Goal: Task Accomplishment & Management: Complete application form

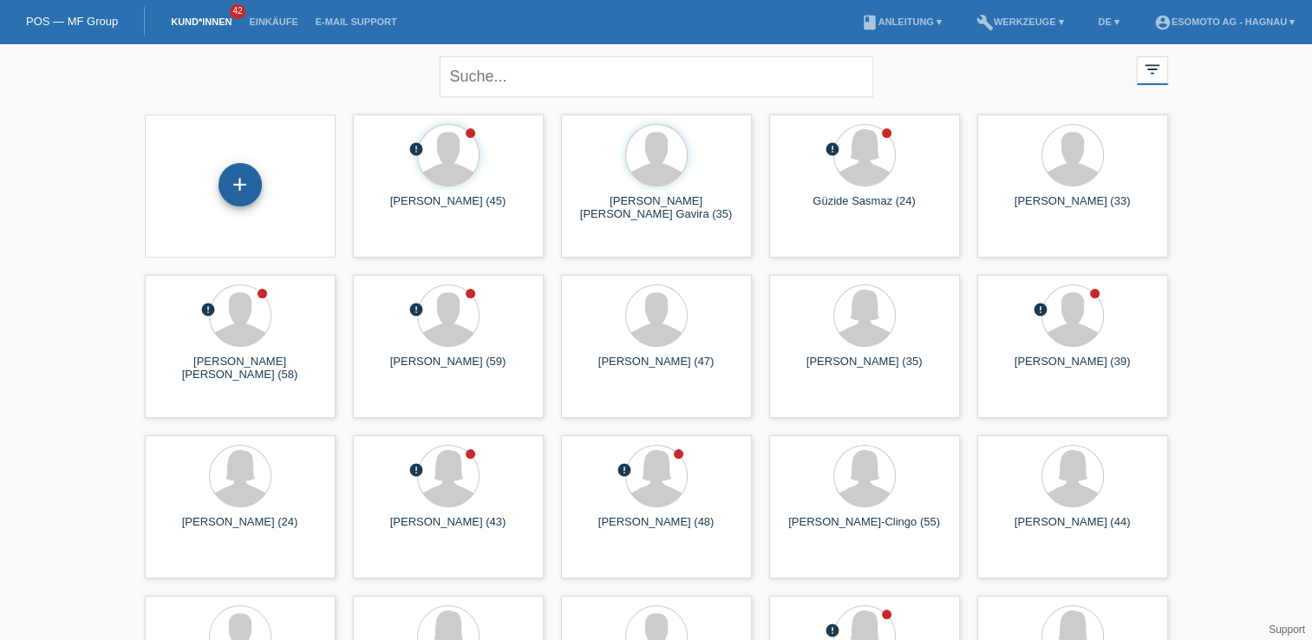
drag, startPoint x: 247, startPoint y: 177, endPoint x: 234, endPoint y: 175, distance: 13.1
click at [234, 175] on div "+" at bounding box center [239, 184] width 43 height 43
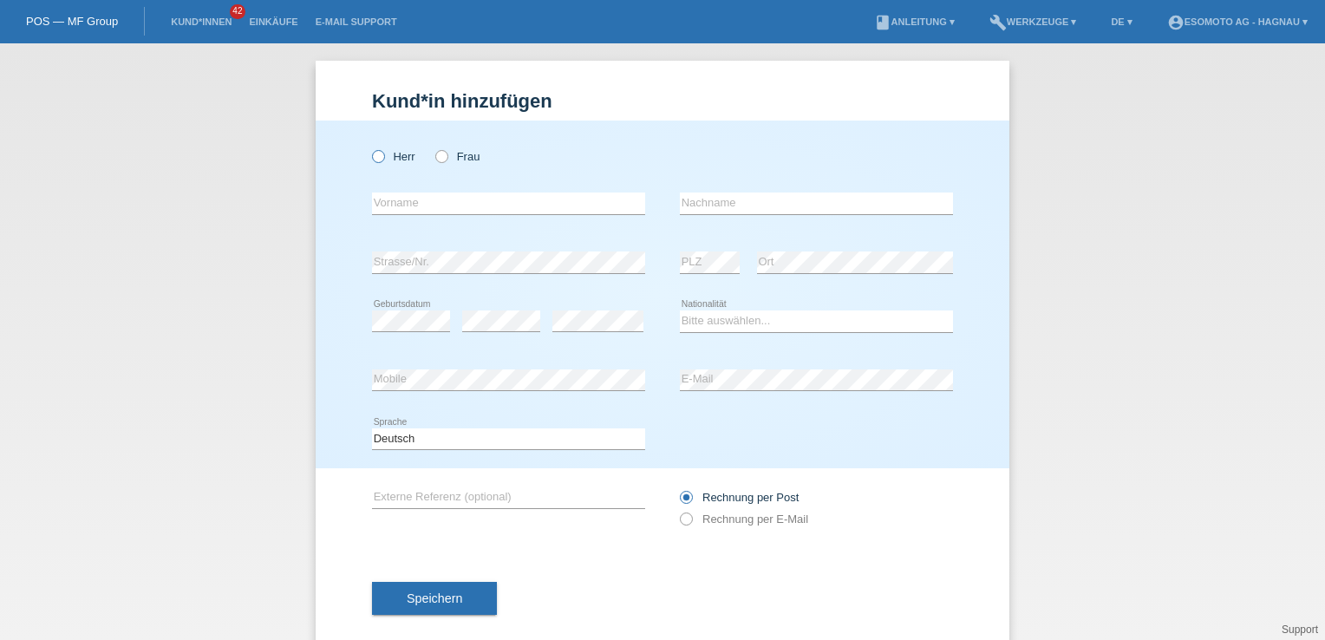
click at [388, 156] on label "Herr" at bounding box center [393, 156] width 43 height 13
click at [383, 156] on input "Herr" at bounding box center [377, 155] width 11 height 11
radio input "true"
click at [384, 210] on input "text" at bounding box center [508, 203] width 273 height 22
type input "[PERSON_NAME]"
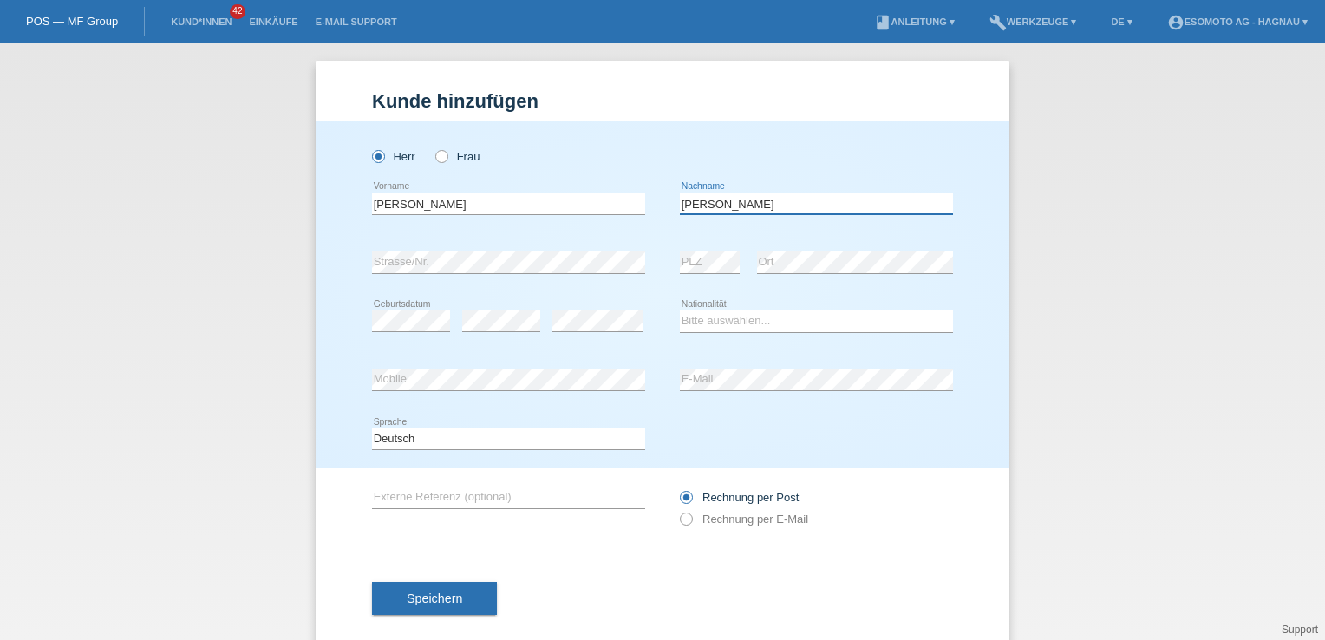
type input "[PERSON_NAME]"
click at [718, 325] on select "Bitte auswählen... Schweiz Deutschland Liechtenstein Österreich ------------ Af…" at bounding box center [816, 320] width 273 height 21
select select "PH"
click at [680, 310] on select "Bitte auswählen... Schweiz Deutschland Liechtenstein Österreich ------------ Af…" at bounding box center [816, 320] width 273 height 21
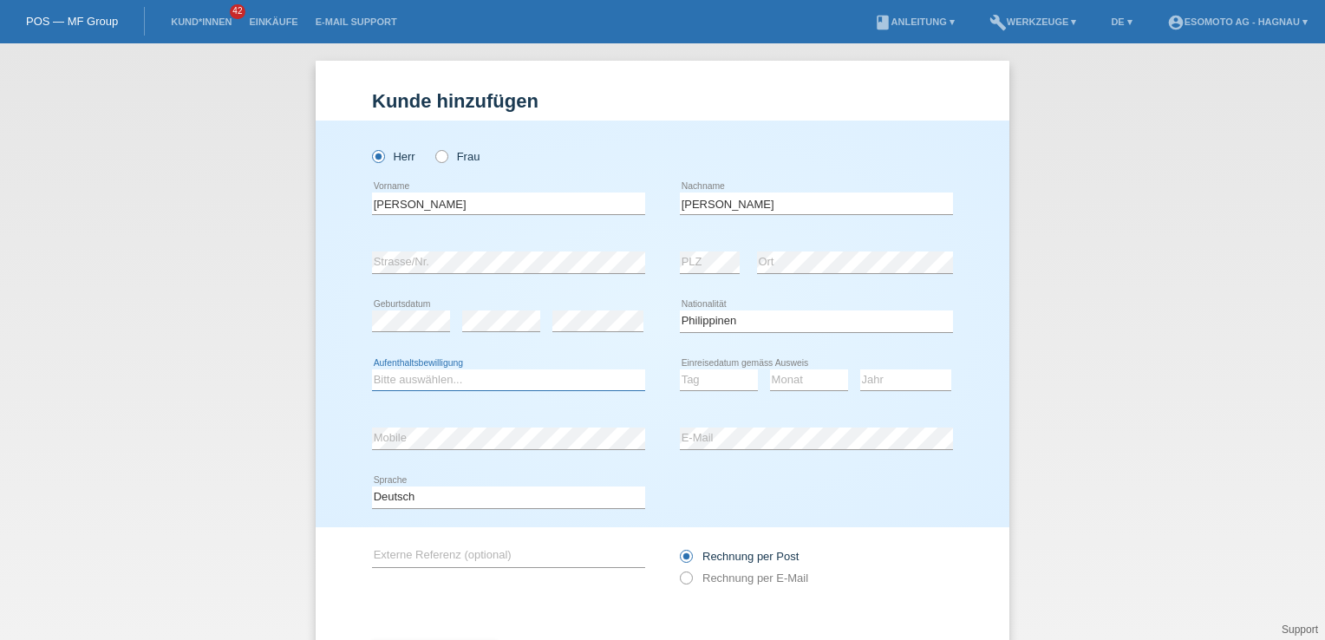
click at [506, 383] on select "Bitte auswählen... C B B - Flüchtlingsstatus Andere" at bounding box center [508, 379] width 273 height 21
select select "B"
click at [372, 369] on select "Bitte auswählen... C B B - Flüchtlingsstatus Andere" at bounding box center [508, 379] width 273 height 21
click at [700, 390] on icon at bounding box center [719, 390] width 78 height 1
click at [704, 382] on select "Tag 01 02 03 04 05 06 07 08 09 10 11" at bounding box center [719, 379] width 78 height 21
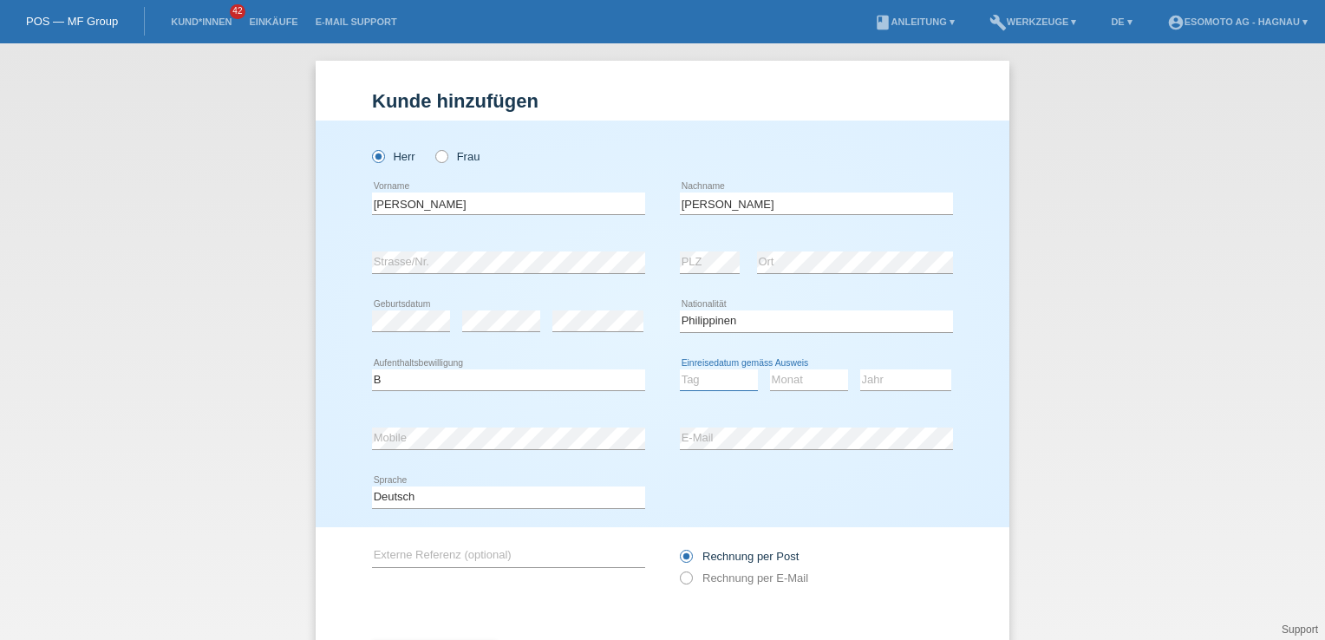
select select "10"
click at [680, 369] on select "Tag 01 02 03 04 05 06 07 08 09 10 11" at bounding box center [719, 379] width 78 height 21
click at [798, 384] on select "Monat 01 02 03 04 05 06 07 08 09 10 11" at bounding box center [809, 379] width 78 height 21
select select "07"
click at [770, 369] on select "Monat 01 02 03 04 05 06 07 08 09 10 11" at bounding box center [809, 379] width 78 height 21
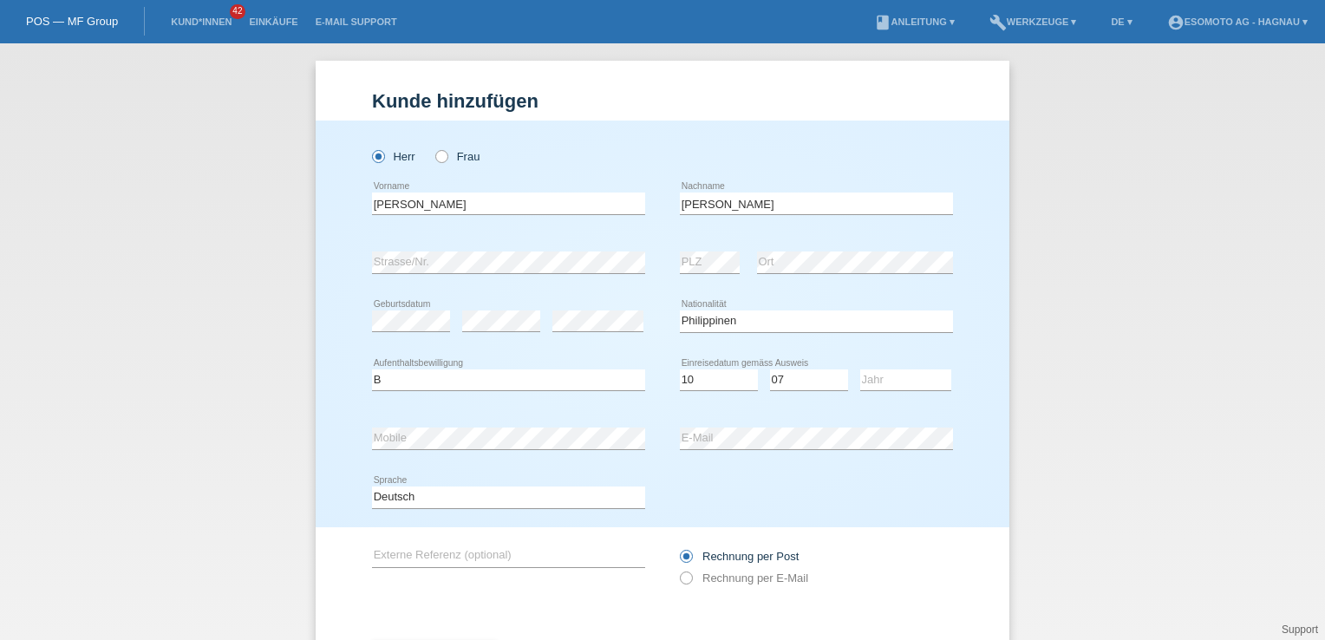
click at [891, 393] on div "Jahr 2025 2024 2023 2022 2021 2020 2019 2018 2017" at bounding box center [905, 380] width 91 height 59
click at [888, 380] on select "Jahr 2025 2024 2023 2022 2021 2020 2019 2018 2017 2016 2015 2014 2013 2012 2011…" at bounding box center [905, 379] width 91 height 21
select select "2014"
click at [860, 369] on select "Jahr 2025 2024 2023 2022 2021 2020 2019 2018 2017 2016 2015 2014 2013 2012 2011…" at bounding box center [905, 379] width 91 height 21
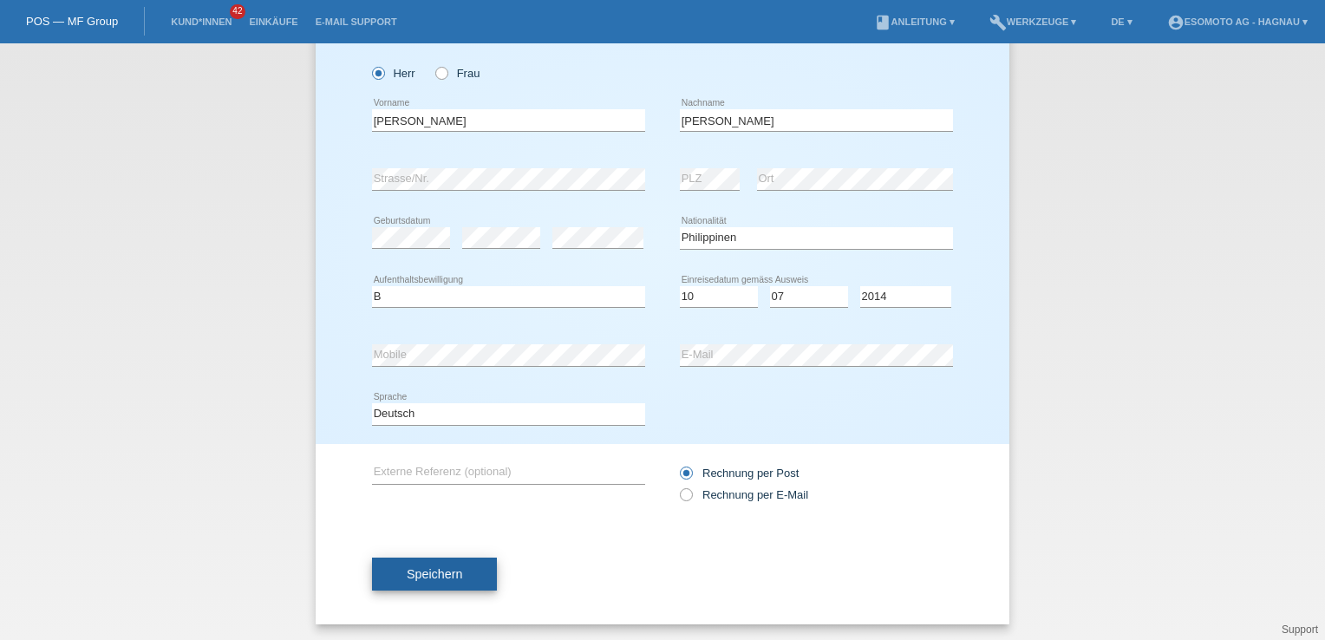
click at [414, 567] on span "Speichern" at bounding box center [434, 574] width 55 height 14
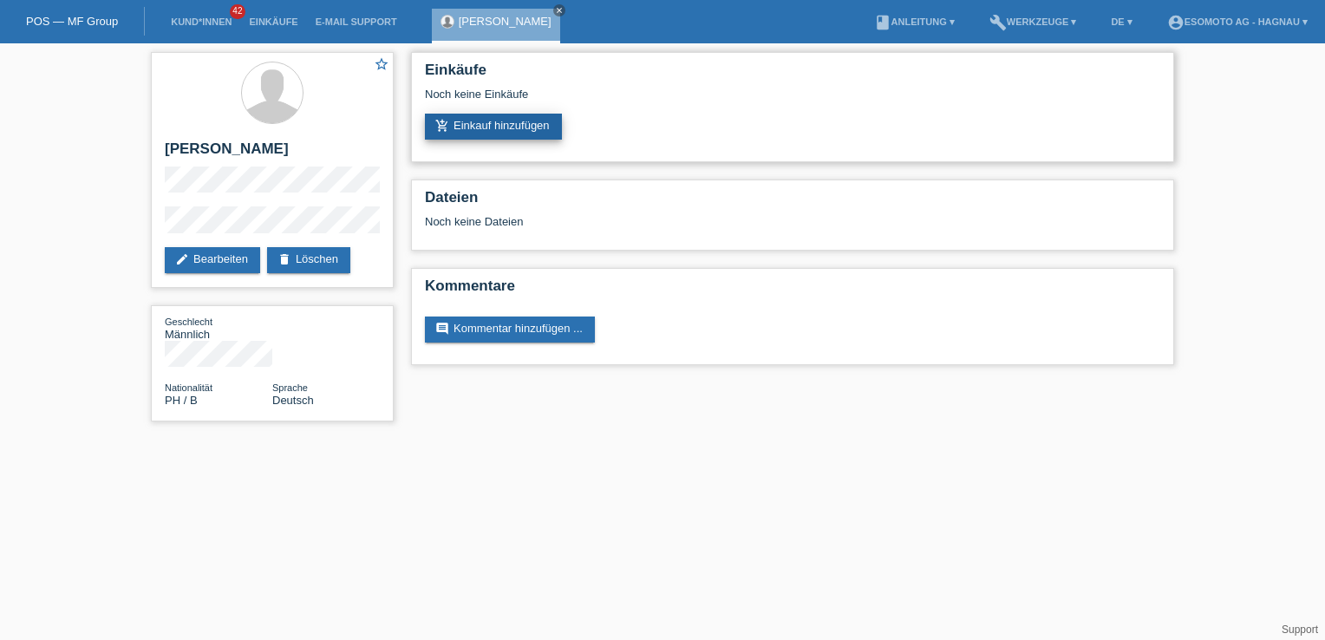
click at [507, 117] on link "add_shopping_cart Einkauf hinzufügen" at bounding box center [493, 127] width 137 height 26
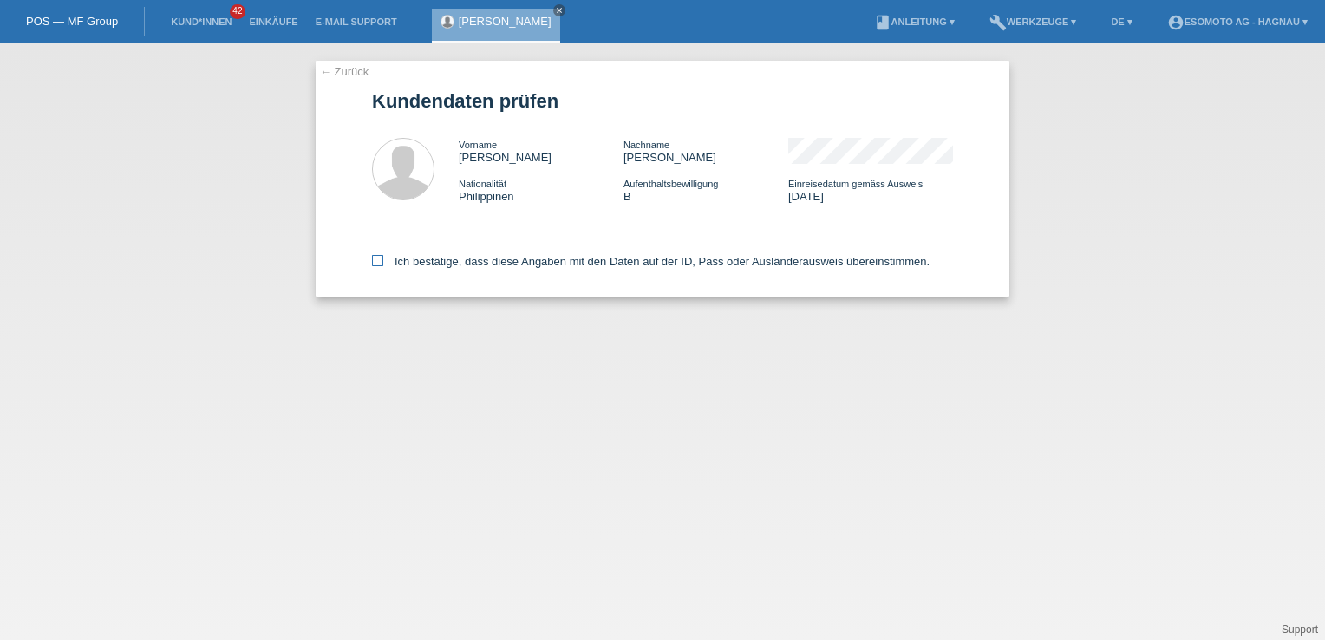
click at [372, 261] on icon at bounding box center [377, 260] width 11 height 11
click at [372, 261] on input "Ich bestätige, dass diese Angaben mit den Daten auf der ID, Pass oder Ausländer…" at bounding box center [377, 260] width 11 height 11
checkbox input "true"
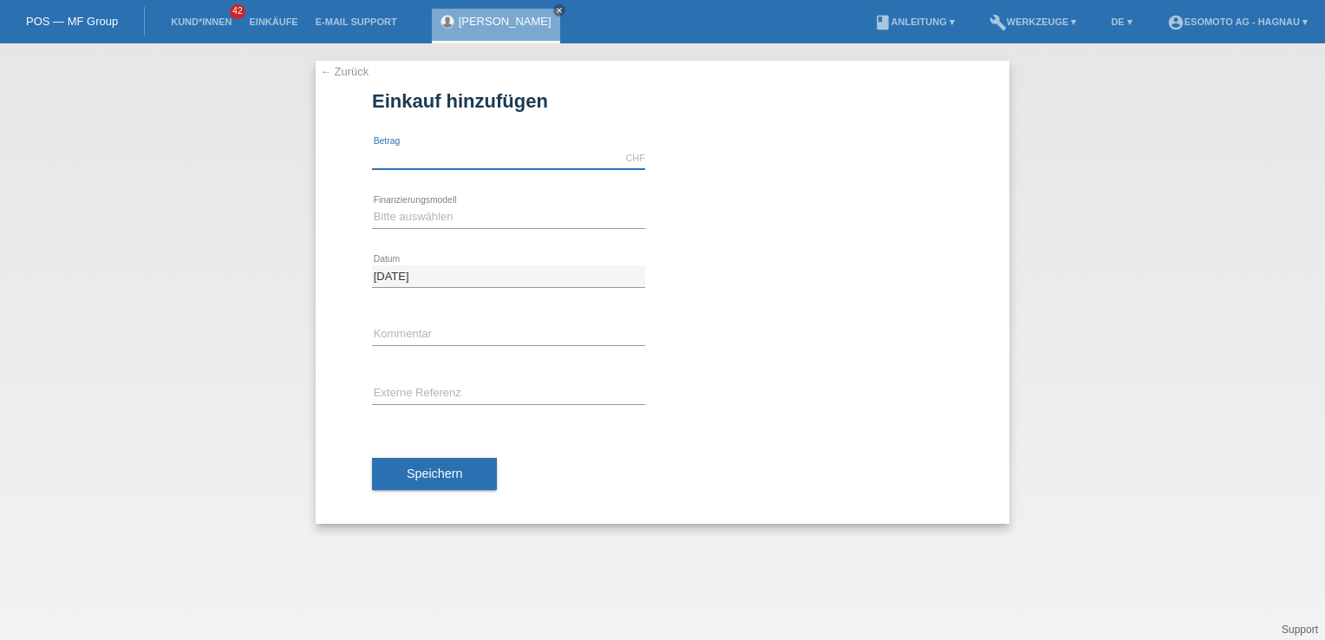
click at [419, 147] on input "text" at bounding box center [508, 158] width 273 height 22
type input "4090.00"
click at [254, 196] on div "← Zurück Einkauf hinzufügen Verfügbarer Betrag: 4090.00 CHF error Betrag" at bounding box center [662, 341] width 1325 height 596
click at [385, 213] on select "Bitte auswählen Fixe Raten Kauf auf Rechnung mit Teilzahlungsoption" at bounding box center [508, 216] width 273 height 21
select select "69"
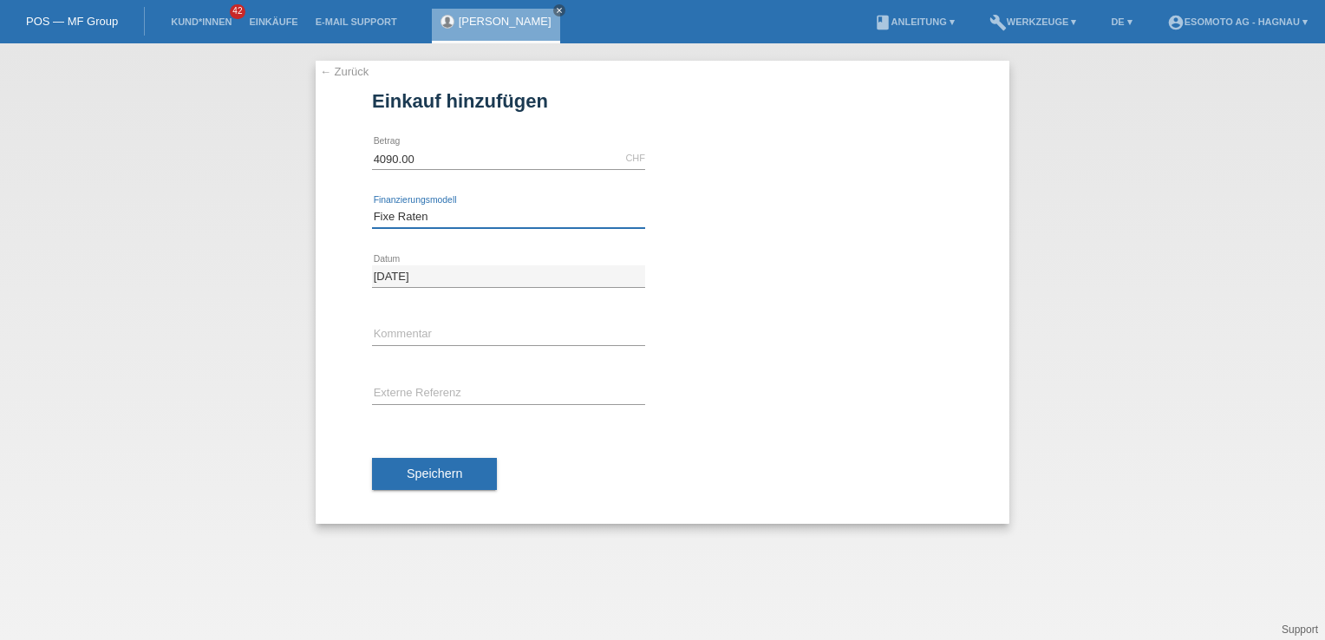
click at [372, 206] on select "Bitte auswählen Fixe Raten Kauf auf Rechnung mit Teilzahlungsoption" at bounding box center [508, 216] width 273 height 21
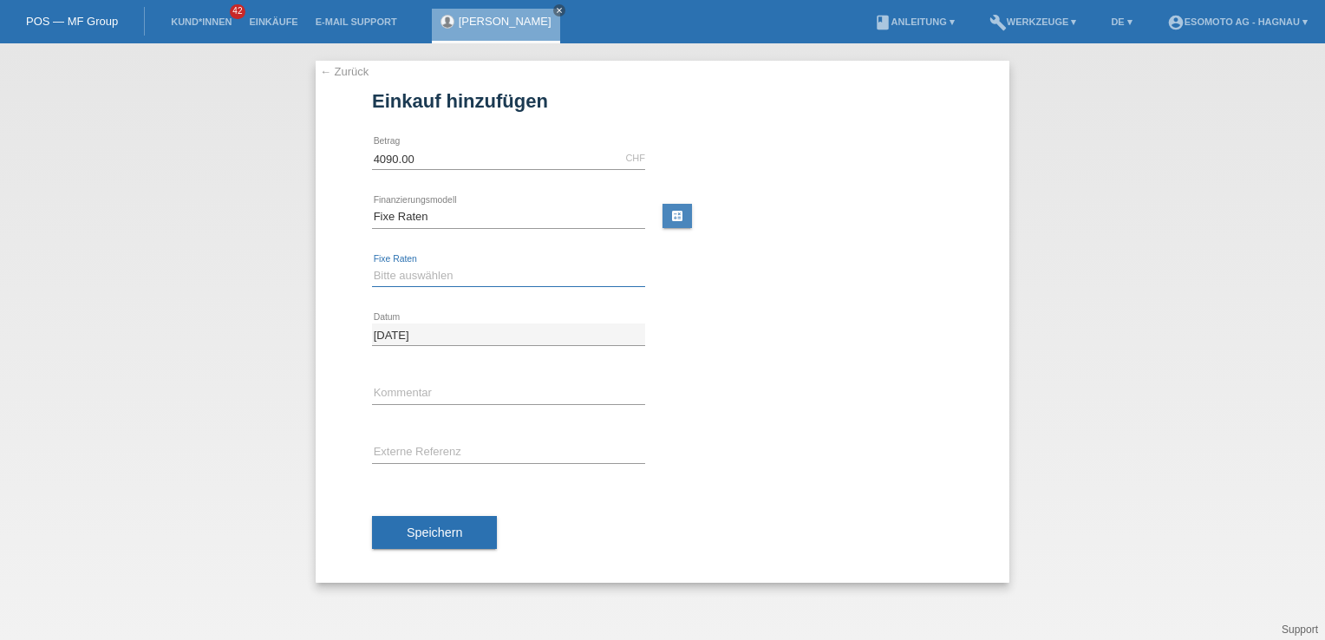
click at [416, 274] on select "Bitte auswählen 12 Raten 24 Raten 36 Raten 48 Raten" at bounding box center [508, 275] width 273 height 21
select select "138"
click at [372, 265] on select "Bitte auswählen 12 Raten 24 Raten 36 Raten 48 Raten" at bounding box center [508, 275] width 273 height 21
click at [451, 539] on button "Speichern" at bounding box center [434, 532] width 125 height 33
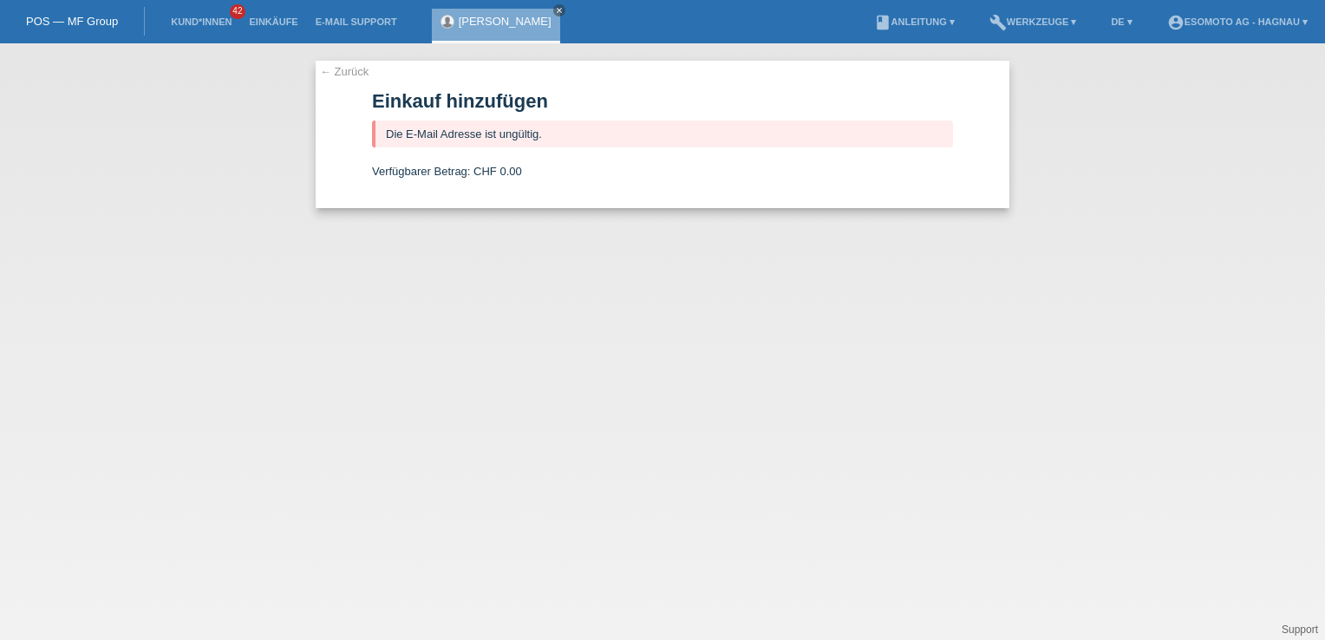
click at [335, 73] on link "← Zurück" at bounding box center [344, 71] width 49 height 13
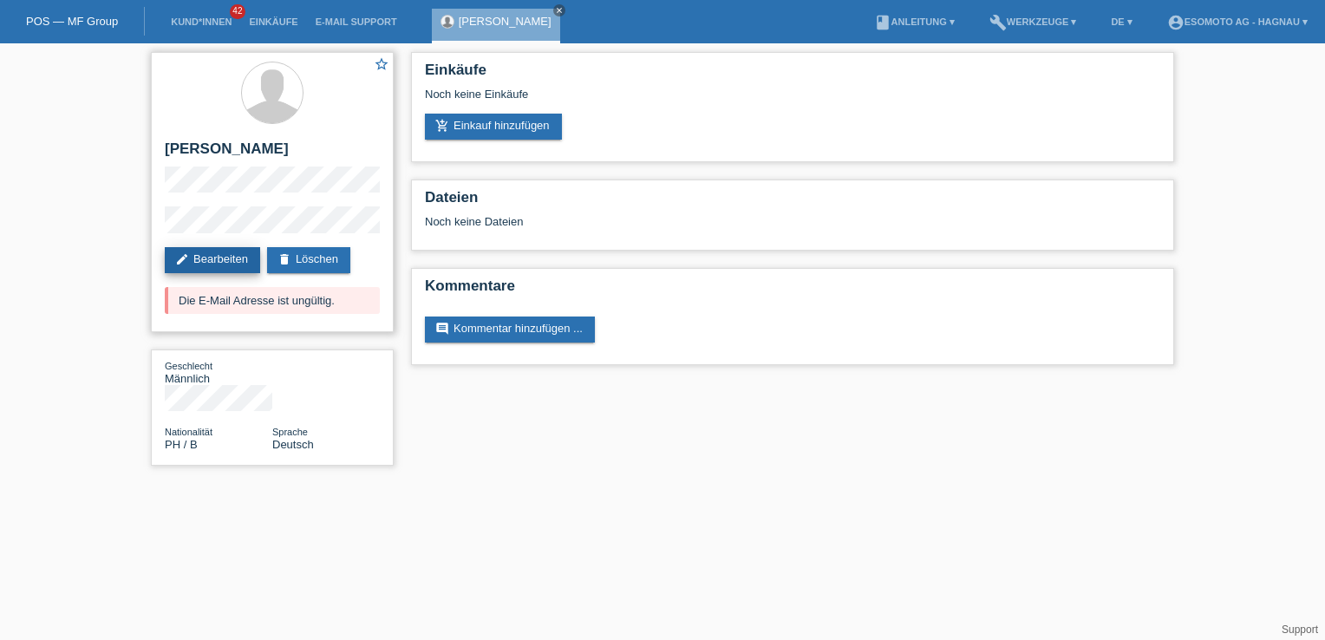
click at [198, 255] on link "edit Bearbeiten" at bounding box center [212, 260] width 95 height 26
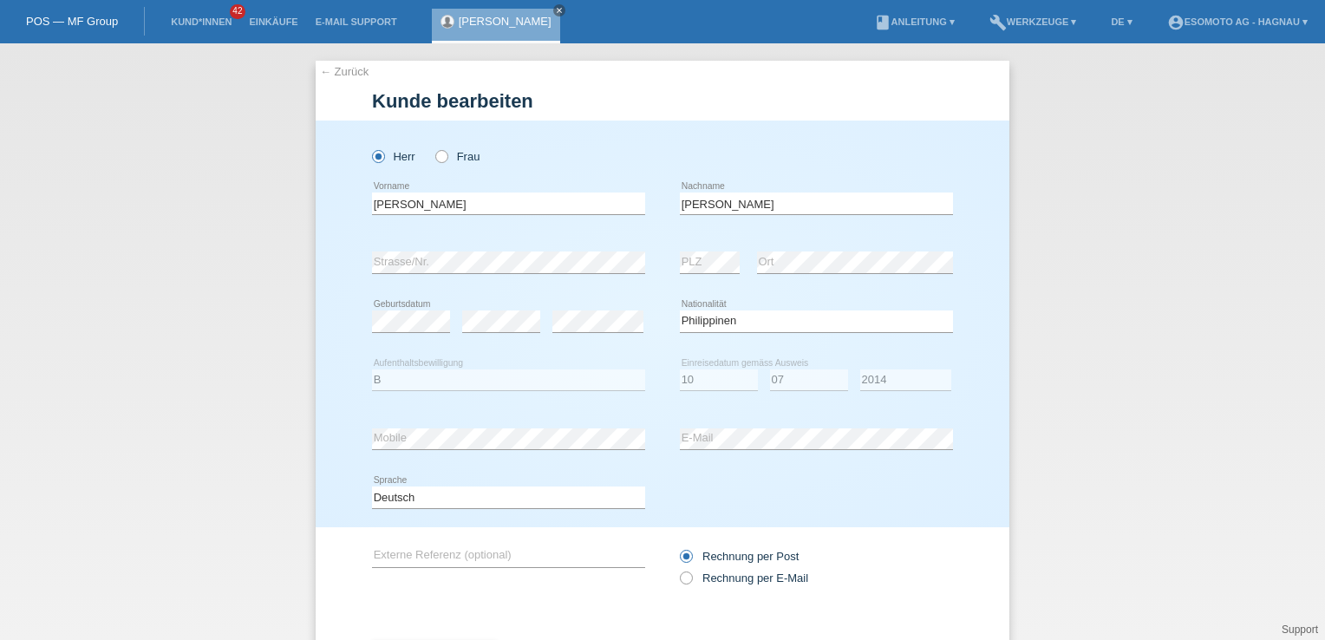
select select "PH"
select select "B"
select select "10"
select select "07"
select select "2014"
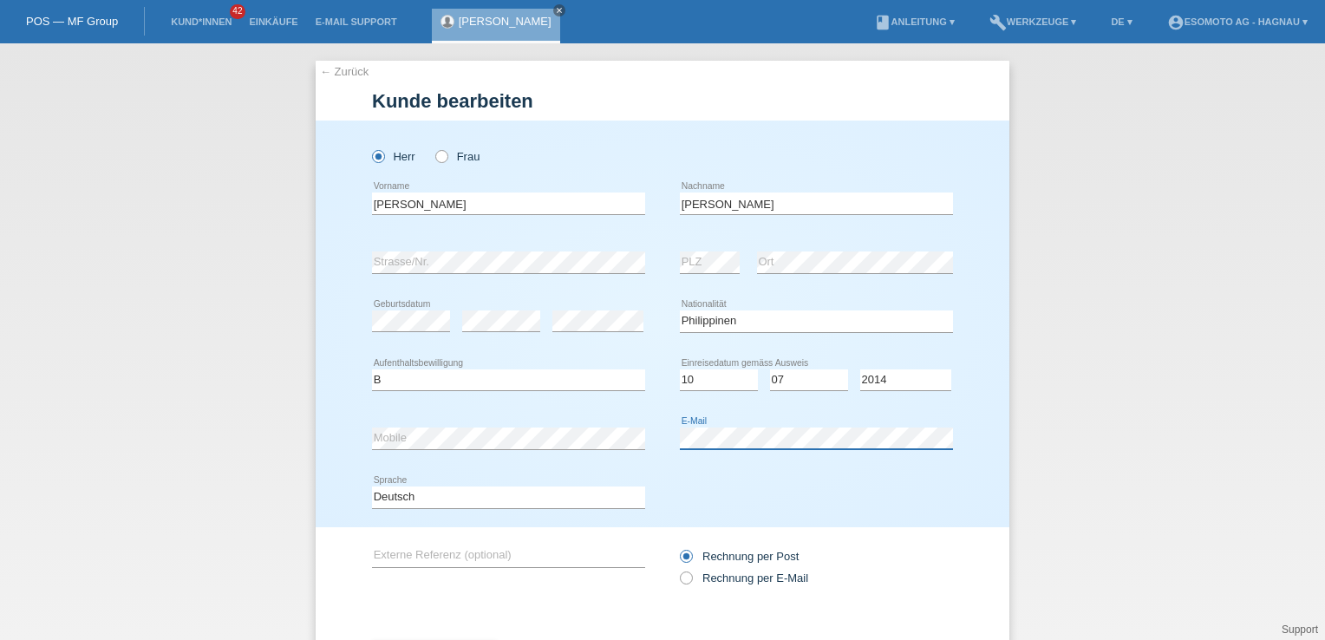
click at [809, 450] on div "error E-Mail" at bounding box center [816, 438] width 273 height 59
click at [775, 487] on div "Deutsch Français Italiano English error Sprache" at bounding box center [662, 497] width 581 height 59
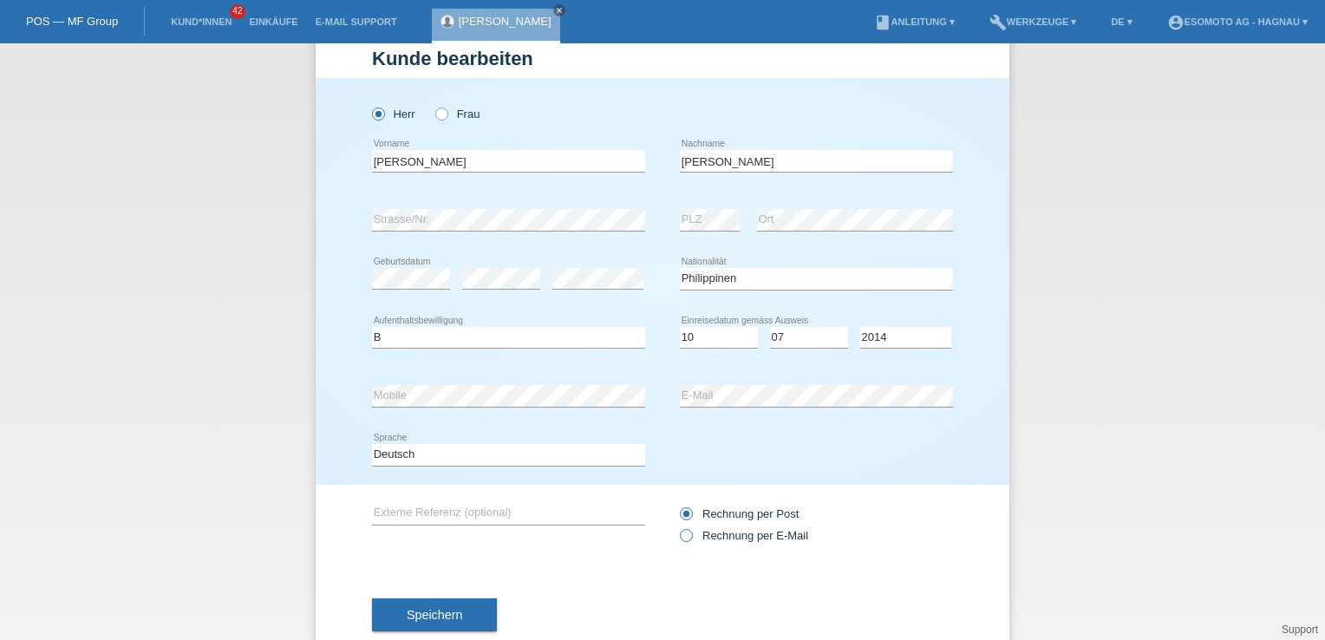
scroll to position [83, 0]
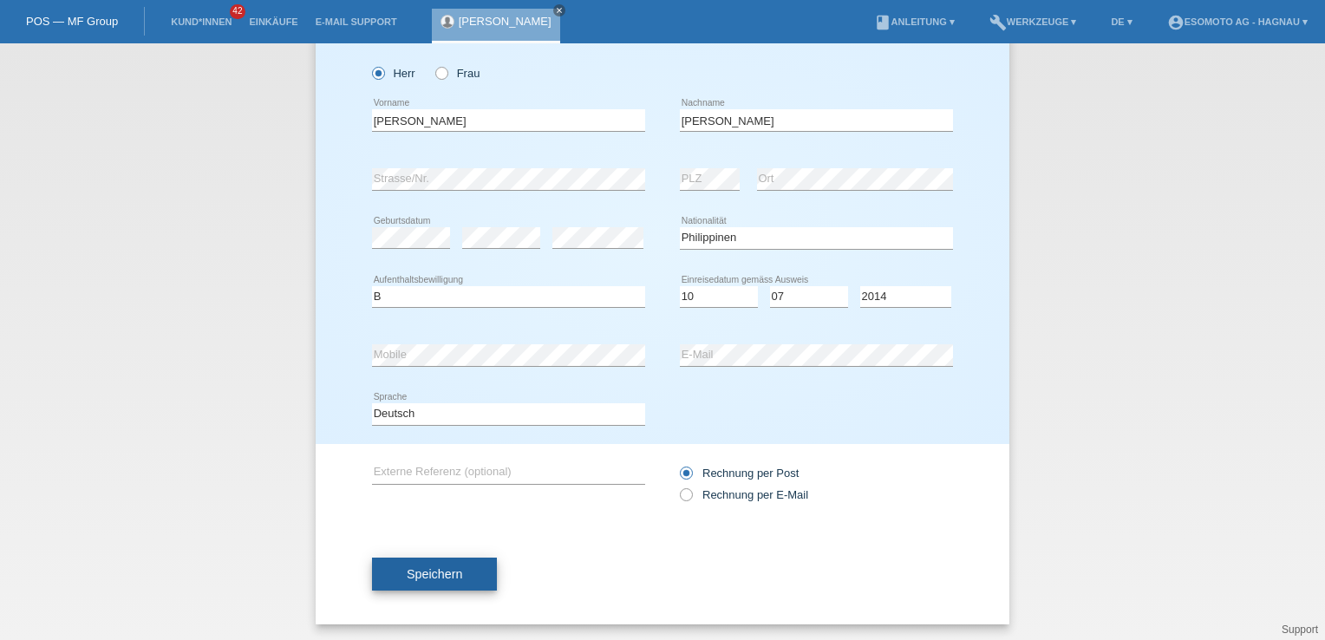
click at [462, 583] on button "Speichern" at bounding box center [434, 573] width 125 height 33
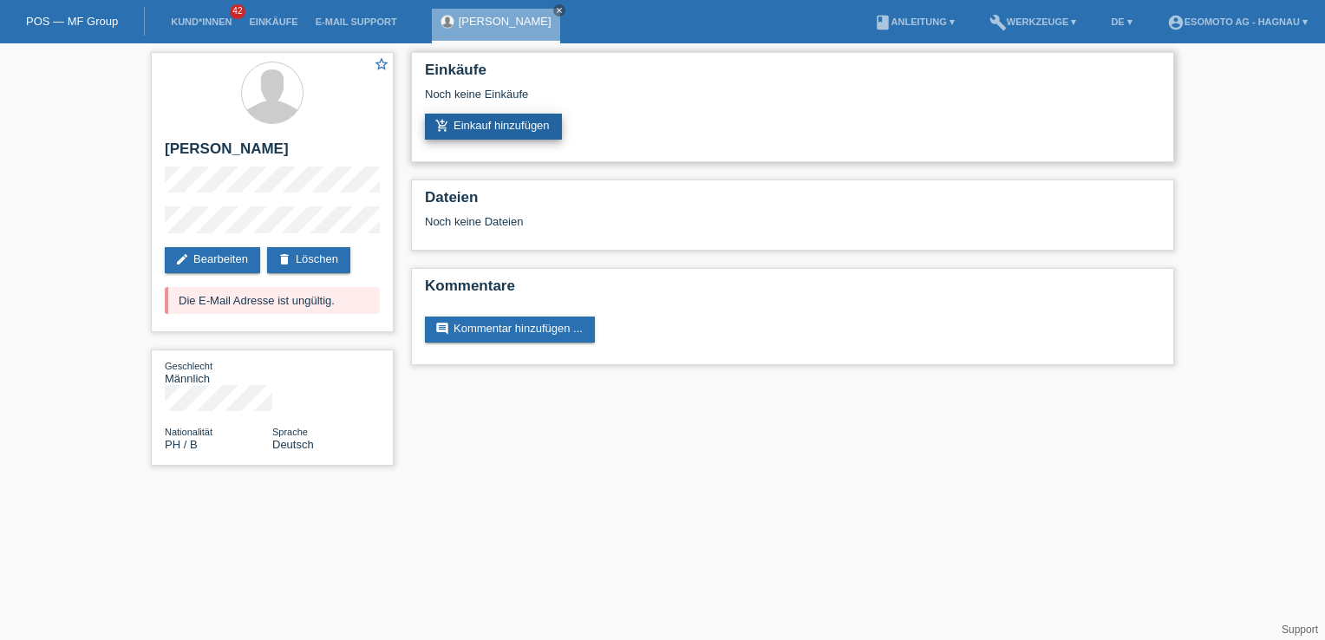
click at [498, 133] on link "add_shopping_cart Einkauf hinzufügen" at bounding box center [493, 127] width 137 height 26
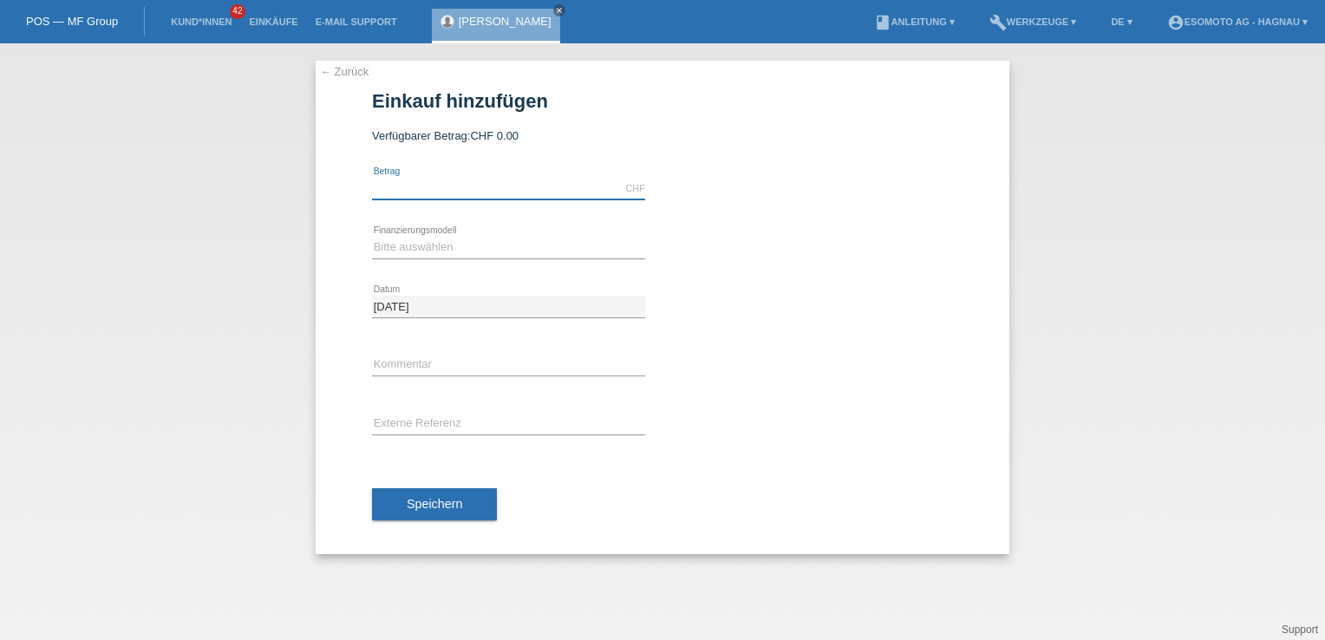
click at [488, 188] on input "text" at bounding box center [508, 189] width 273 height 22
type input "4"
type input "4090.00"
click at [397, 248] on select "Bitte auswählen Fixe Raten Kauf auf Rechnung mit Teilzahlungsoption" at bounding box center [508, 247] width 273 height 21
select select "69"
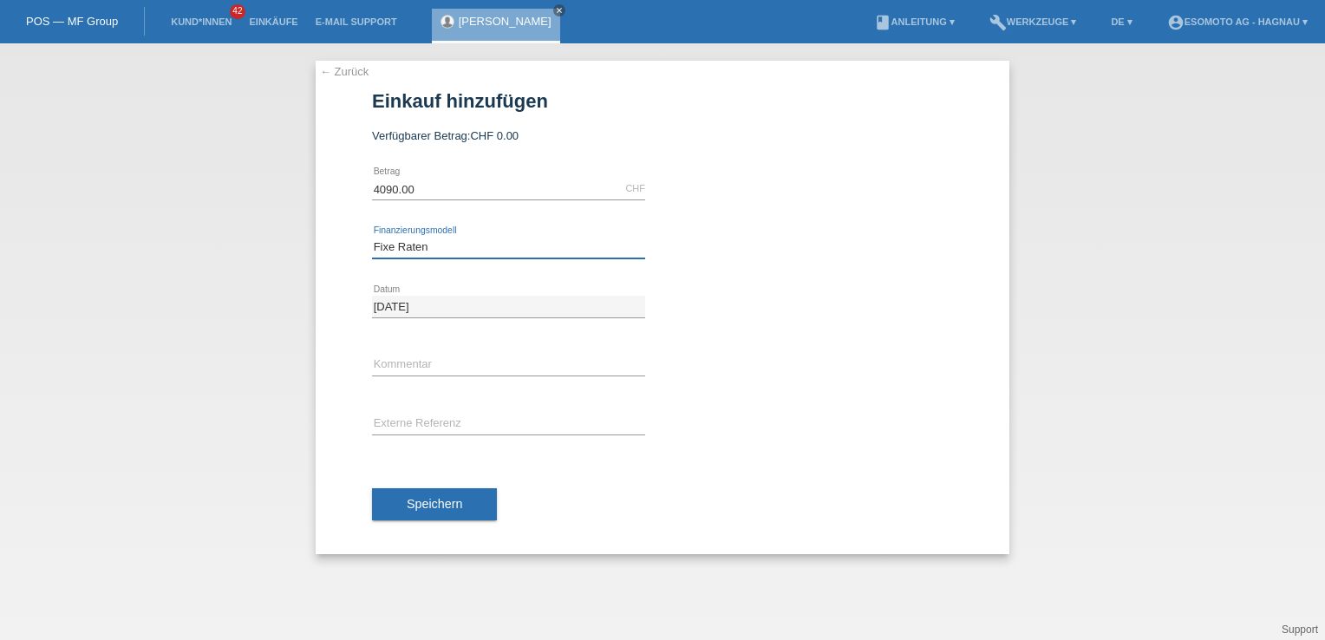
click at [372, 237] on select "Bitte auswählen Fixe Raten Kauf auf Rechnung mit Teilzahlungsoption" at bounding box center [508, 247] width 273 height 21
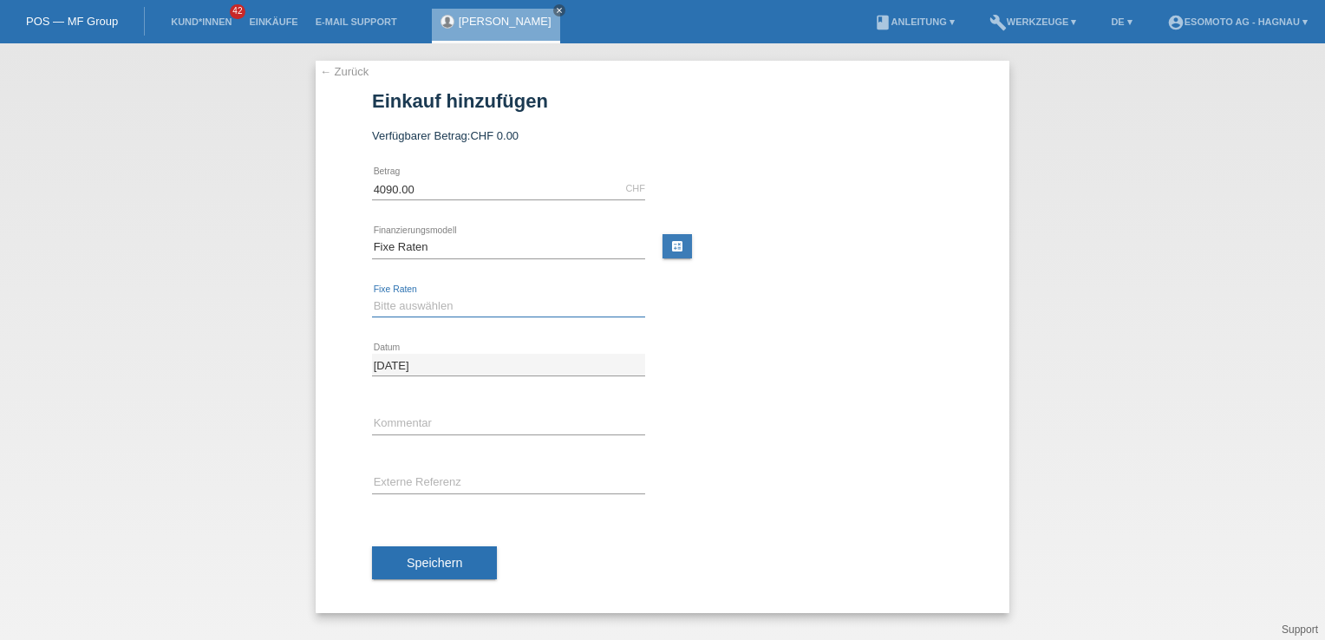
click at [400, 304] on select "Bitte auswählen 12 Raten 24 Raten 36 Raten 48 Raten" at bounding box center [508, 306] width 273 height 21
select select "138"
click at [372, 296] on select "Bitte auswählen 12 Raten 24 Raten 36 Raten 48 Raten" at bounding box center [508, 306] width 273 height 21
click at [466, 570] on button "Speichern" at bounding box center [434, 562] width 125 height 33
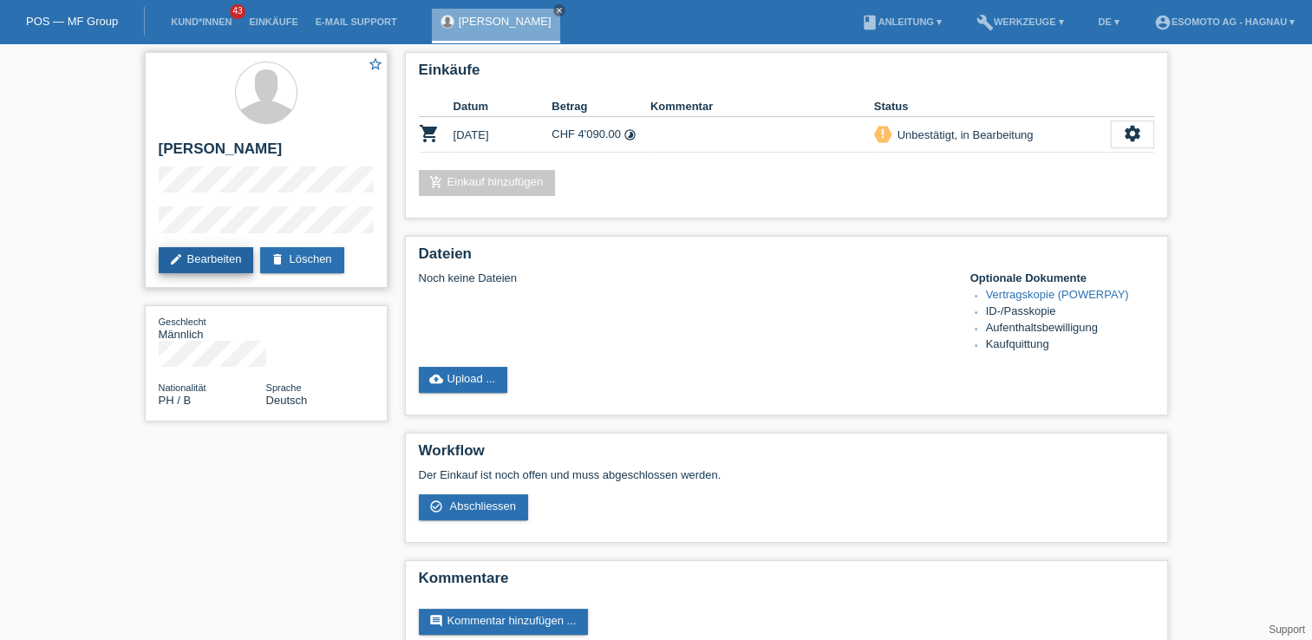
click at [219, 252] on link "edit Bearbeiten" at bounding box center [206, 260] width 95 height 26
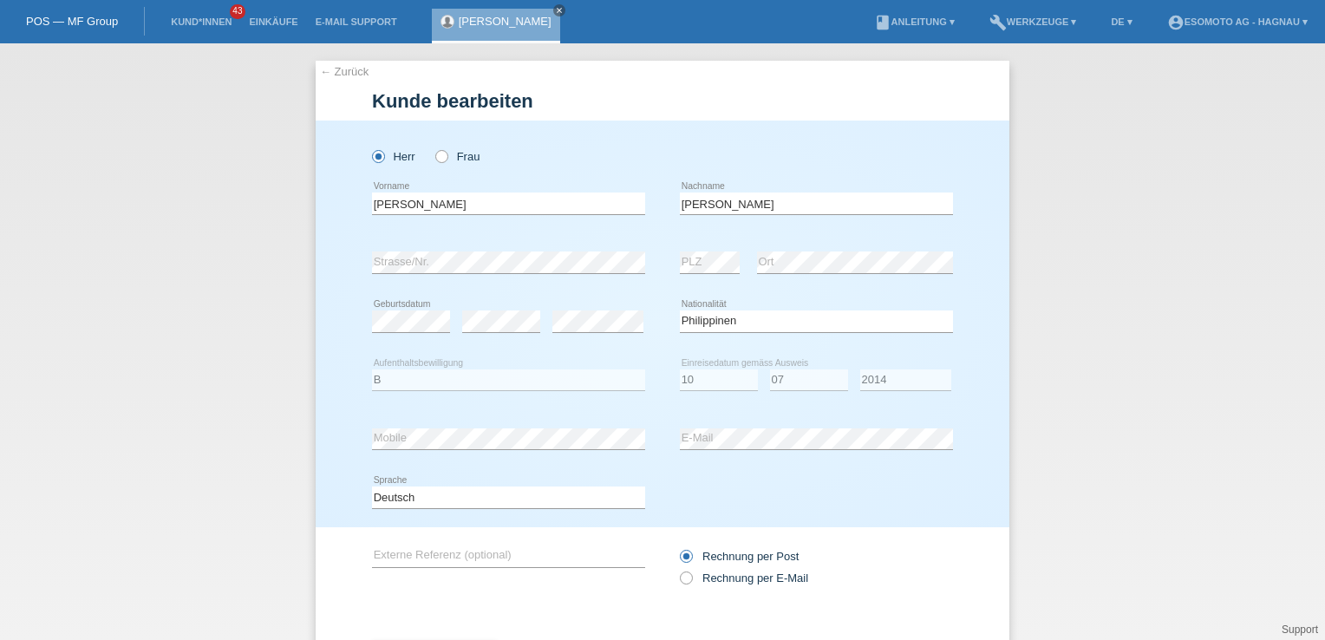
select select "PH"
select select "B"
select select "10"
select select "07"
select select "2014"
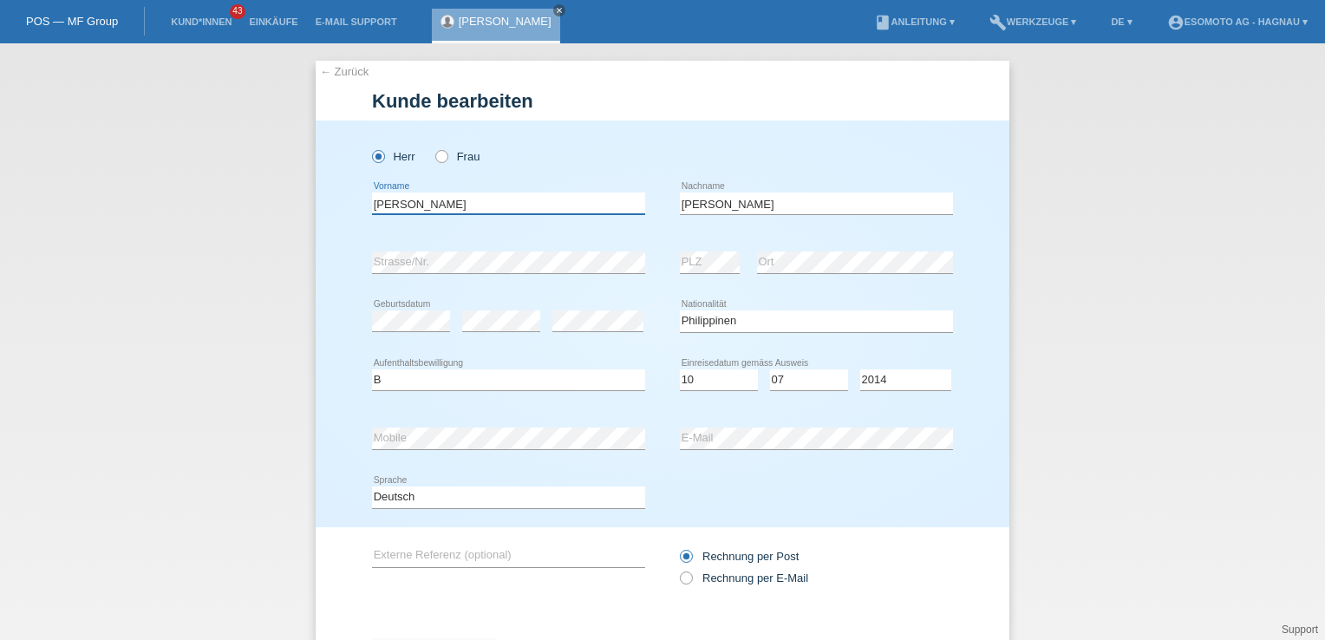
drag, startPoint x: 469, startPoint y: 205, endPoint x: 363, endPoint y: 192, distance: 106.6
click at [347, 189] on div "[PERSON_NAME] error Vorname" at bounding box center [663, 323] width 694 height 407
click at [668, 446] on div "error Mobile error E-Mail" at bounding box center [662, 438] width 581 height 59
drag, startPoint x: 572, startPoint y: 206, endPoint x: 287, endPoint y: 205, distance: 285.2
click at [287, 205] on div "← Zurück Kunde bearbeiten Herr Frau Ryan Antohny error Vorname" at bounding box center [662, 341] width 1325 height 596
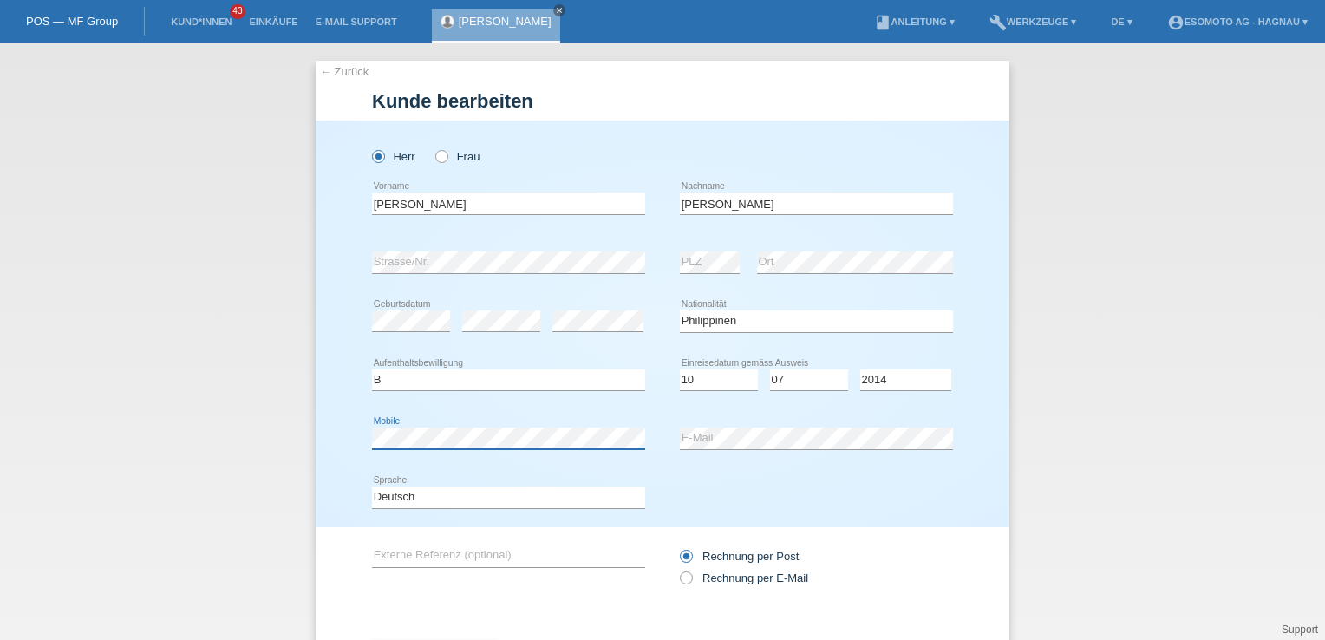
click at [340, 422] on div "Herr Frau Ryan Antohny error Vorname" at bounding box center [663, 323] width 694 height 407
click at [337, 73] on link "← Zurück" at bounding box center [344, 71] width 49 height 13
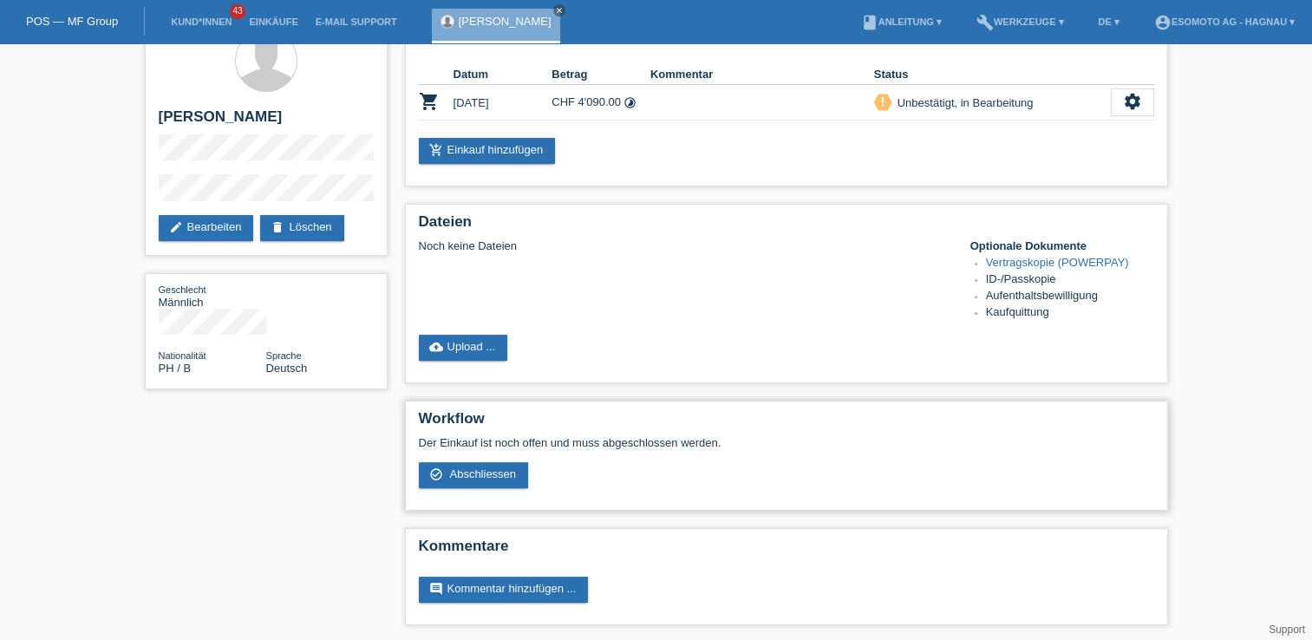
scroll to position [35, 0]
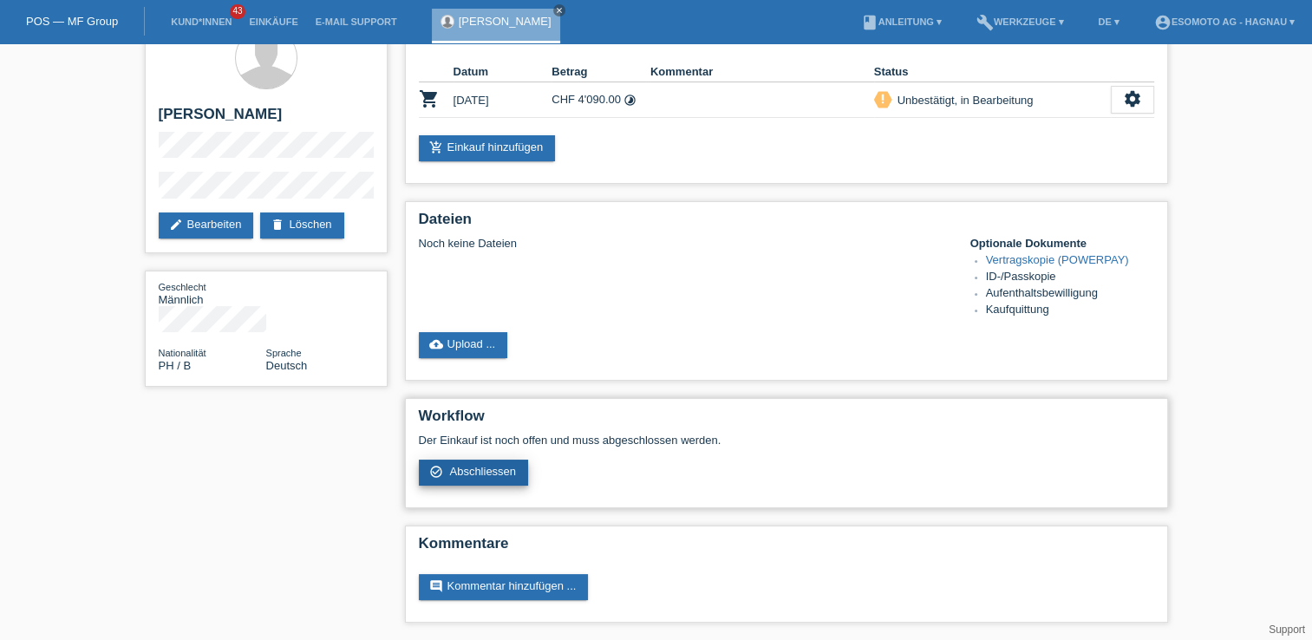
click at [468, 472] on span "Abschliessen" at bounding box center [482, 471] width 67 height 13
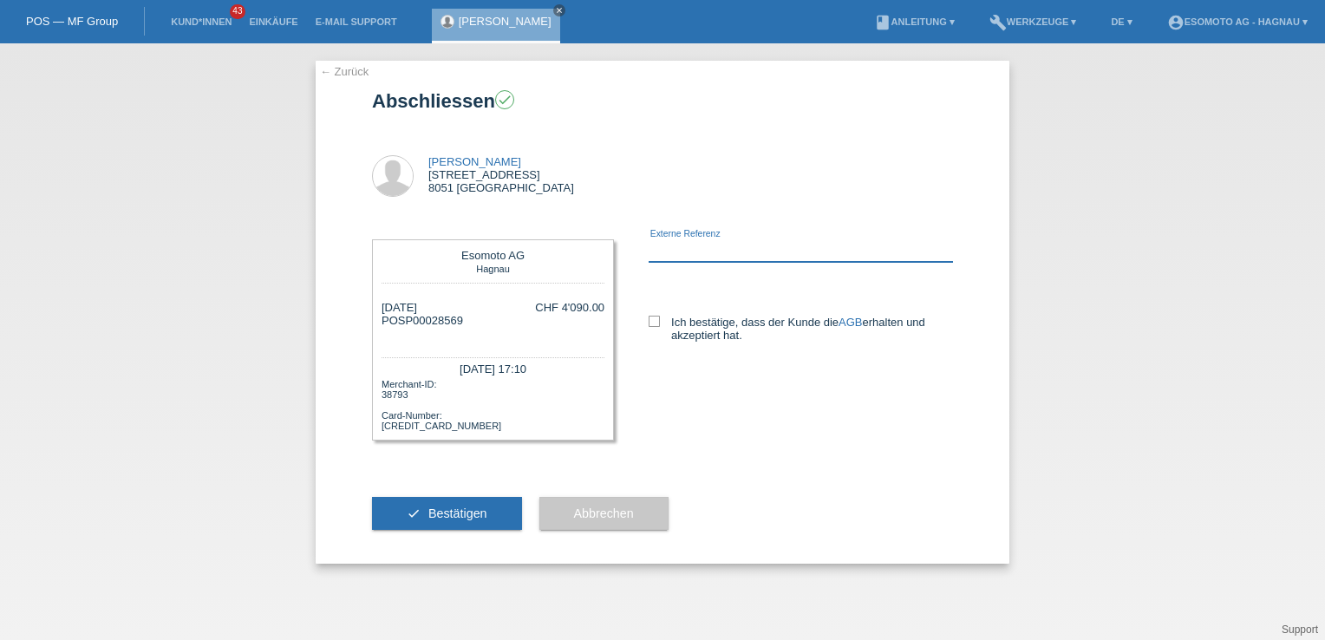
click at [732, 242] on input "text" at bounding box center [800, 251] width 304 height 22
type input "8102214"
click at [653, 320] on icon at bounding box center [653, 321] width 11 height 11
click at [653, 320] on input "Ich bestätige, dass der Kunde die AGB erhalten und akzeptiert hat." at bounding box center [653, 321] width 11 height 11
checkbox input "true"
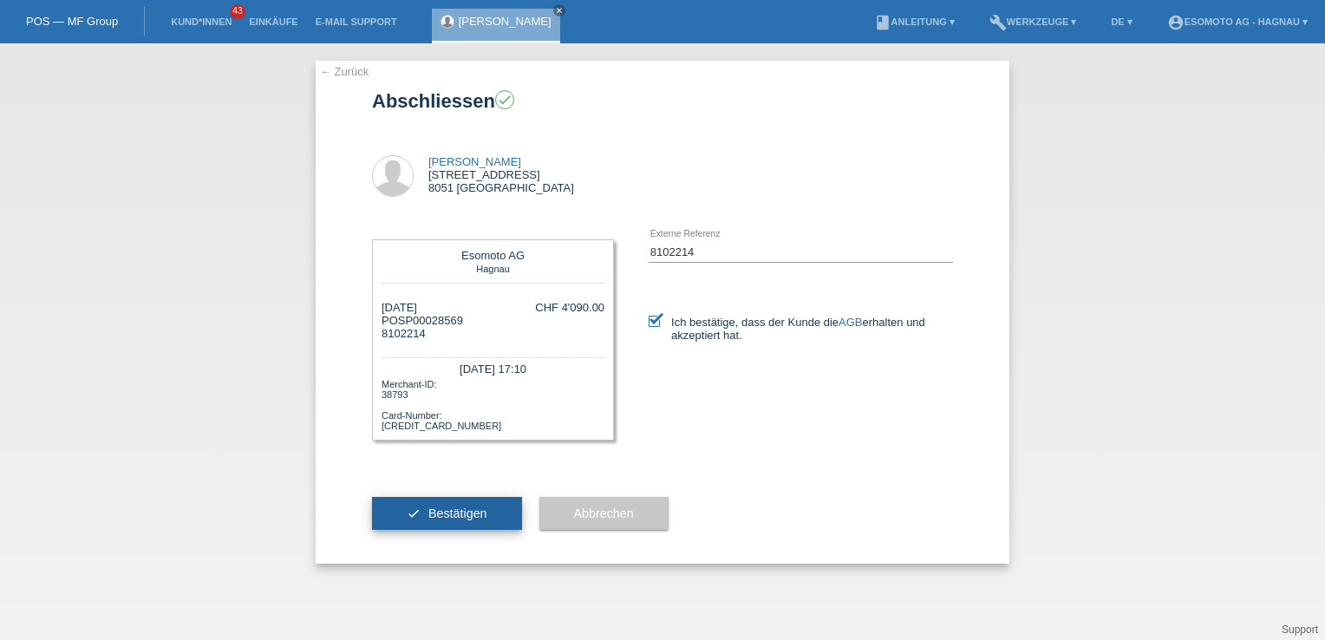
click at [440, 514] on span "Bestätigen" at bounding box center [457, 513] width 59 height 14
